Goal: Task Accomplishment & Management: Complete application form

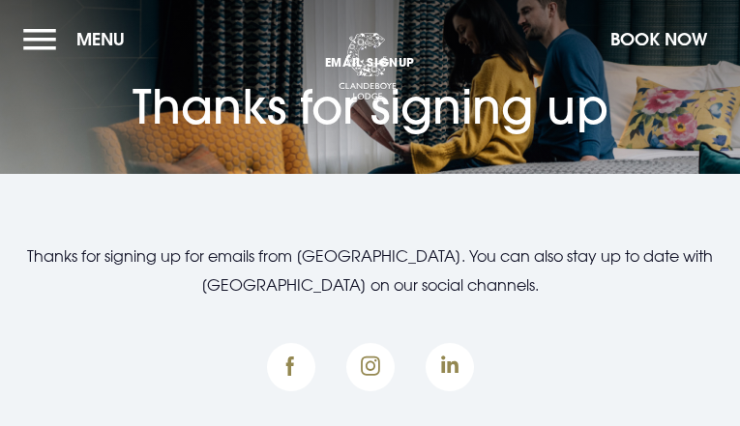
type input "NBjiSrQOTyDOeup"
type input "[EMAIL_ADDRESS][DOMAIN_NAME]"
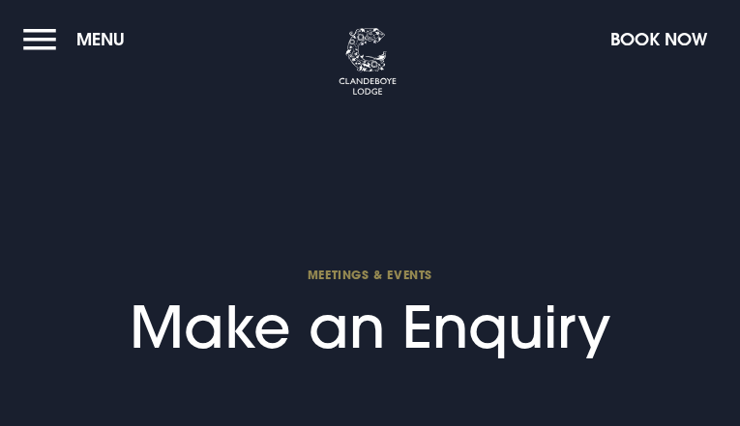
select select "9"
type input "DnbzdqJIJ"
type input "[EMAIL_ADDRESS][DOMAIN_NAME]"
type input "DHhDzzJlpuXN"
type input "sqZnZovsh"
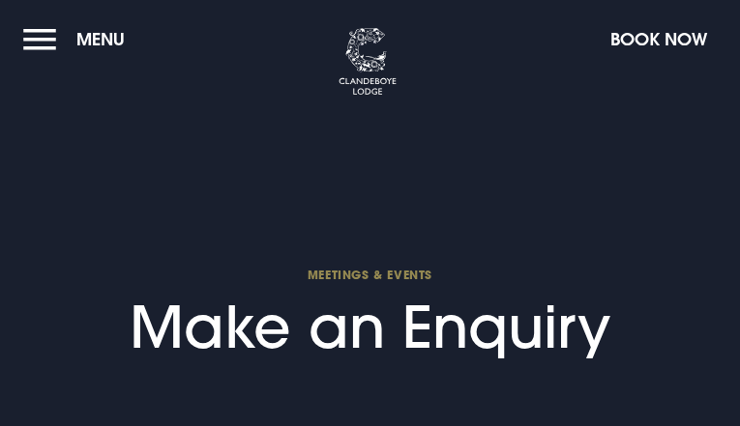
type input "5614841501"
type input "[EMAIL_ADDRESS][DOMAIN_NAME]"
type input "bMiRQXXFO"
type input "LYYQgjrDZwwU"
type input "UlthhFRl"
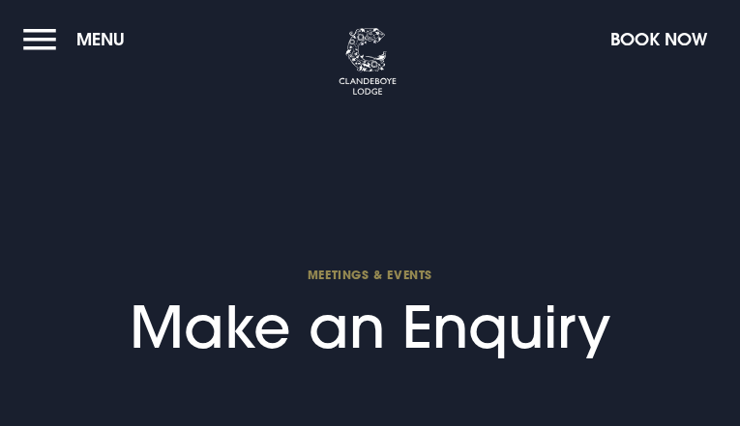
checkbox input "false"
select select "9"
type input "oRmBvagTnoyVPCK"
type input "[EMAIL_ADDRESS][DOMAIN_NAME]"
type input "PpCAxtEfnta"
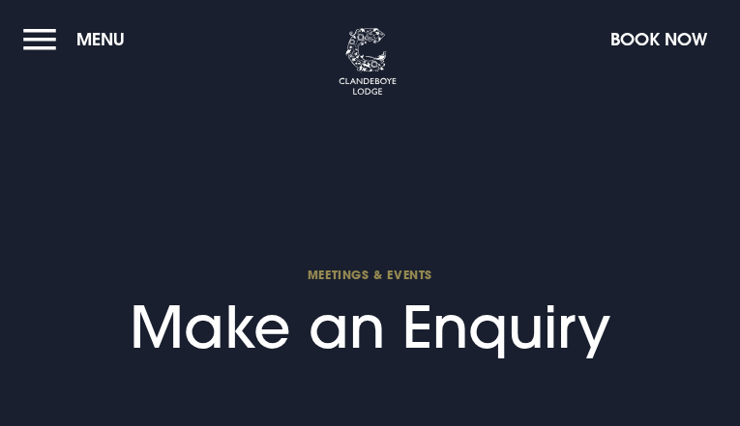
type input "FxkZBhbHy"
type input "3199272118"
type input "[EMAIL_ADDRESS][DOMAIN_NAME]"
type input "DzedPsGFnmkkOnGa"
type input "goJDYoPVgLzLnS"
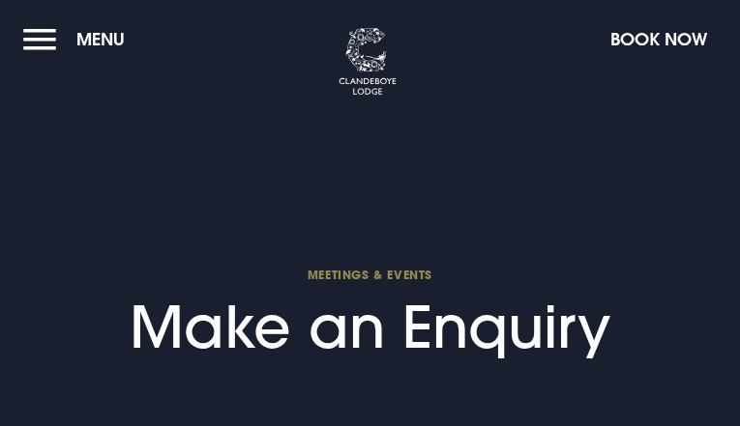
type input "qarccyKfCZ"
checkbox input "false"
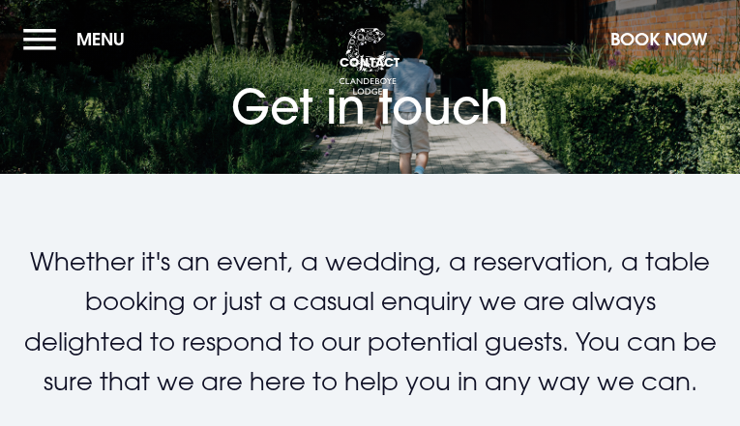
type input "OtqRRvPbm"
type input "[EMAIL_ADDRESS][DOMAIN_NAME]"
type input "yhjHoORuv"
type input "ycakCzQjcLveh"
type input "5276276918"
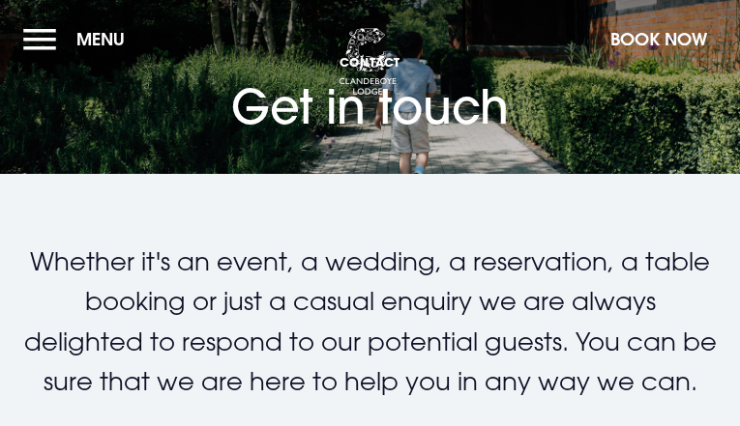
type input "[EMAIL_ADDRESS][DOMAIN_NAME]"
checkbox input "false"
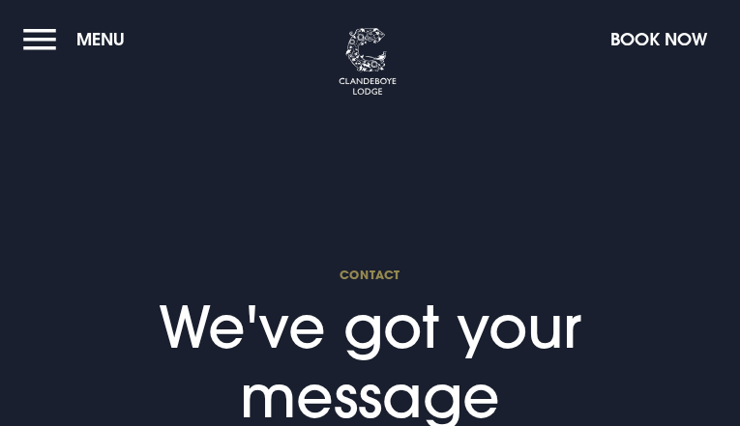
type input "vhDSUsAbKVZS"
type input "[EMAIL_ADDRESS][DOMAIN_NAME]"
